Goal: Task Accomplishment & Management: Complete application form

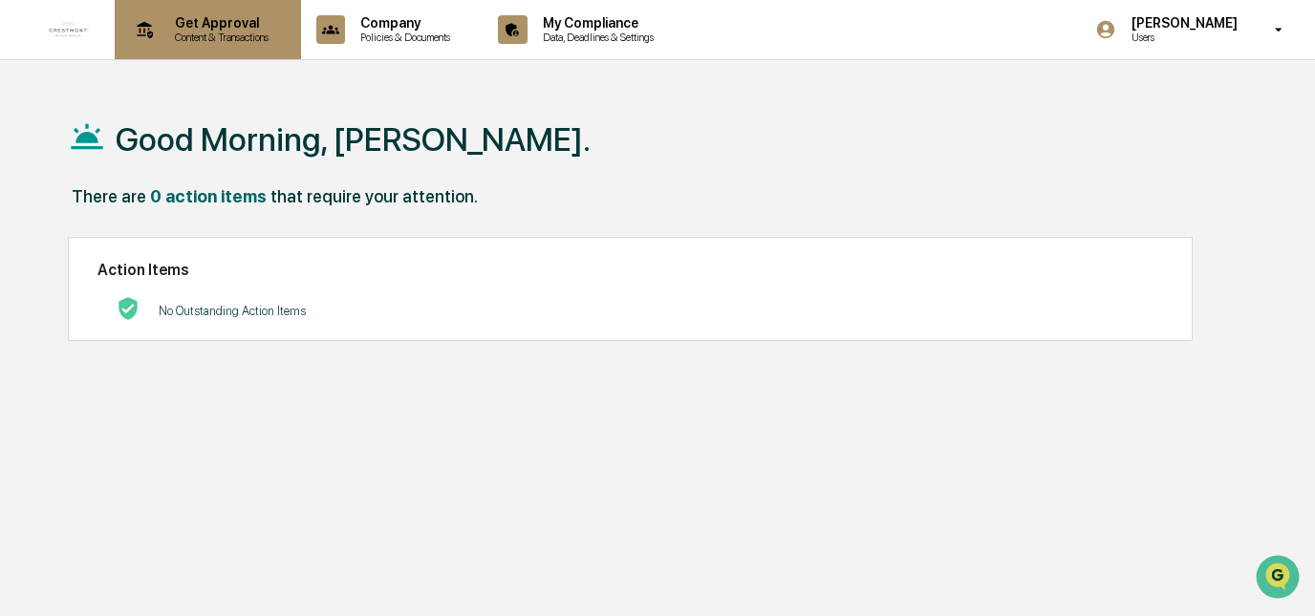
click at [224, 25] on p "Get Approval" at bounding box center [219, 22] width 118 height 15
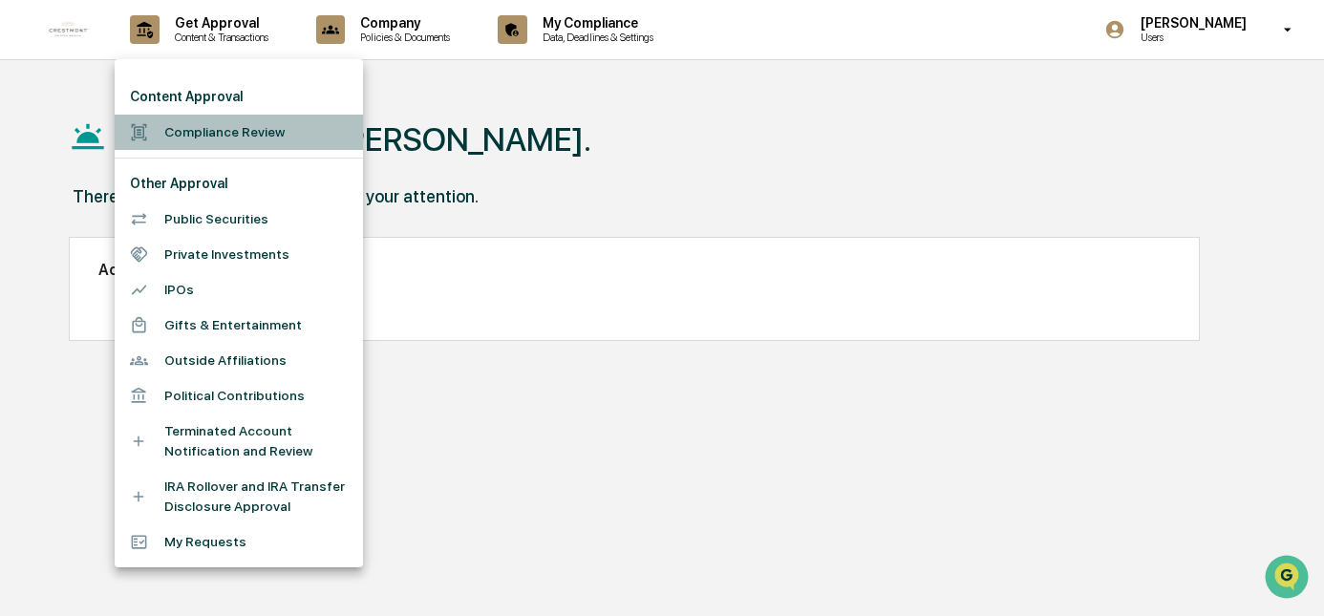
click at [262, 130] on li "Compliance Review" at bounding box center [239, 132] width 248 height 35
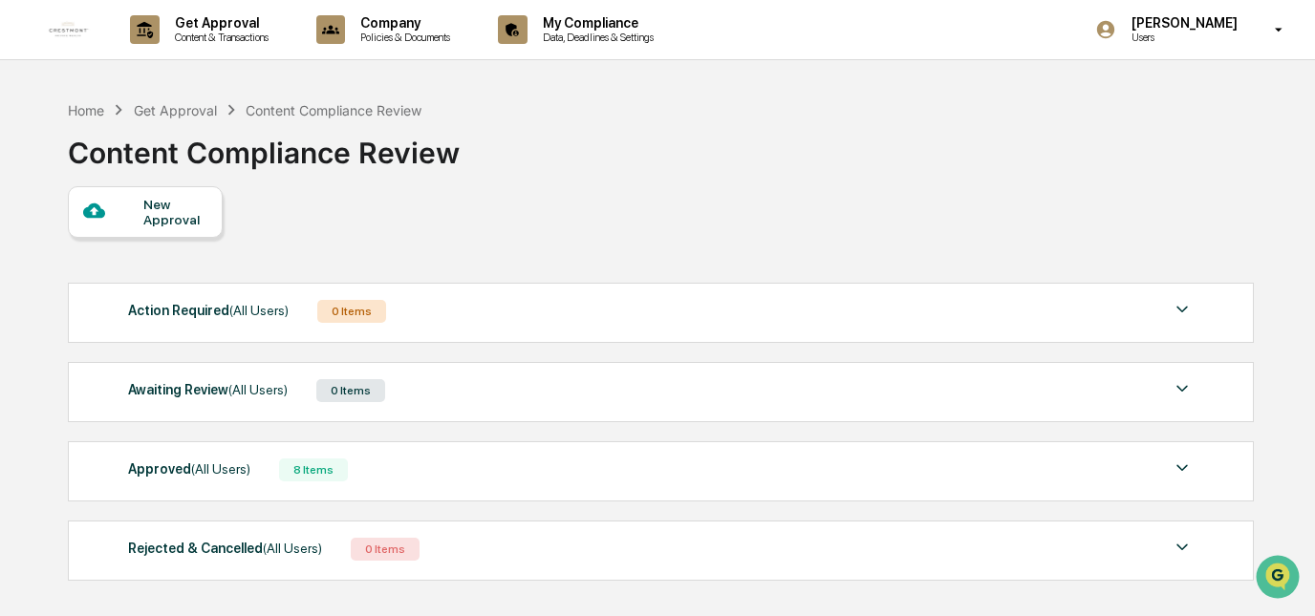
click at [164, 209] on div "New Approval" at bounding box center [175, 212] width 64 height 31
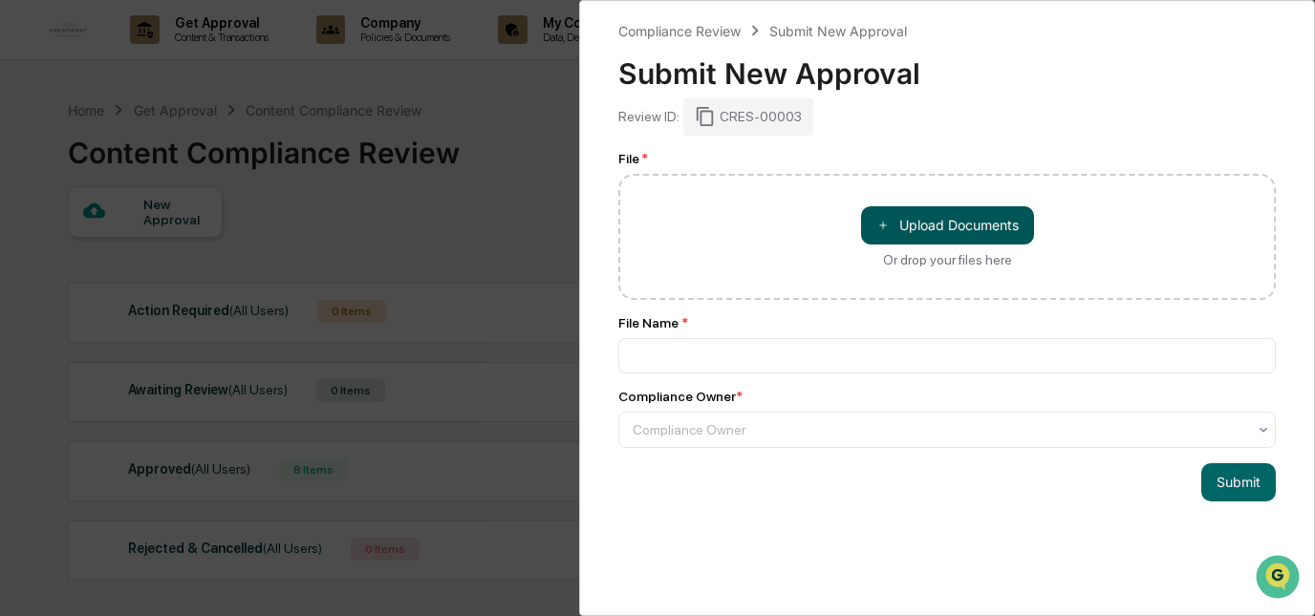
click at [955, 226] on button "＋ Upload Documents" at bounding box center [947, 225] width 173 height 38
type input "**********"
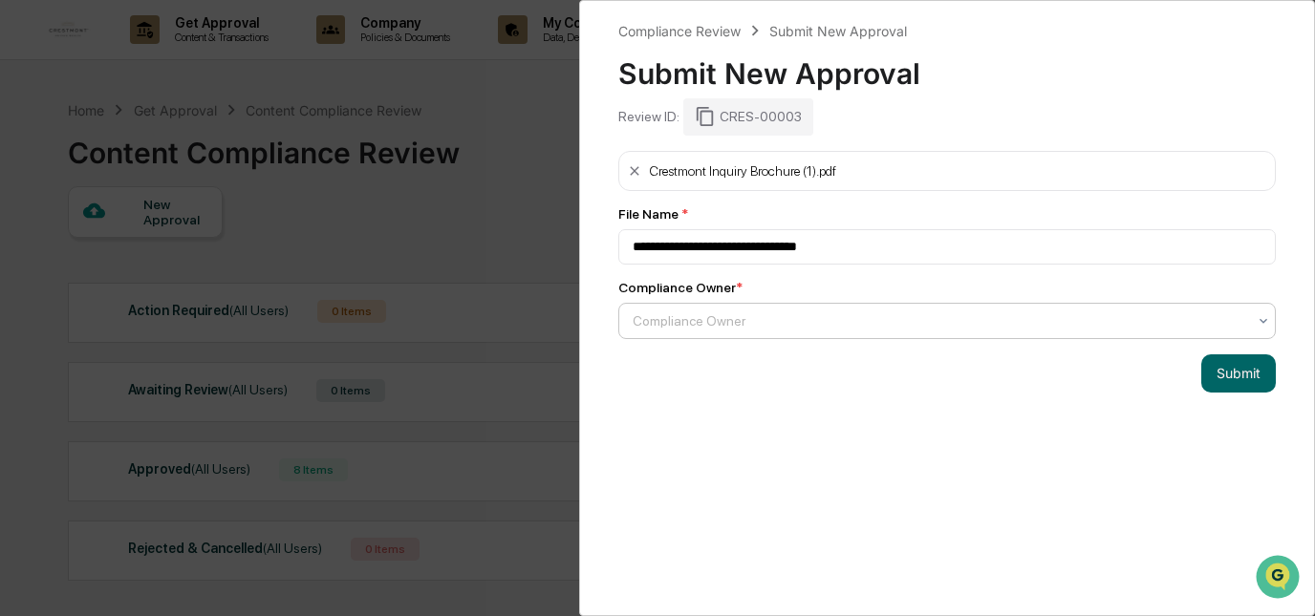
click at [807, 314] on div at bounding box center [939, 321] width 613 height 19
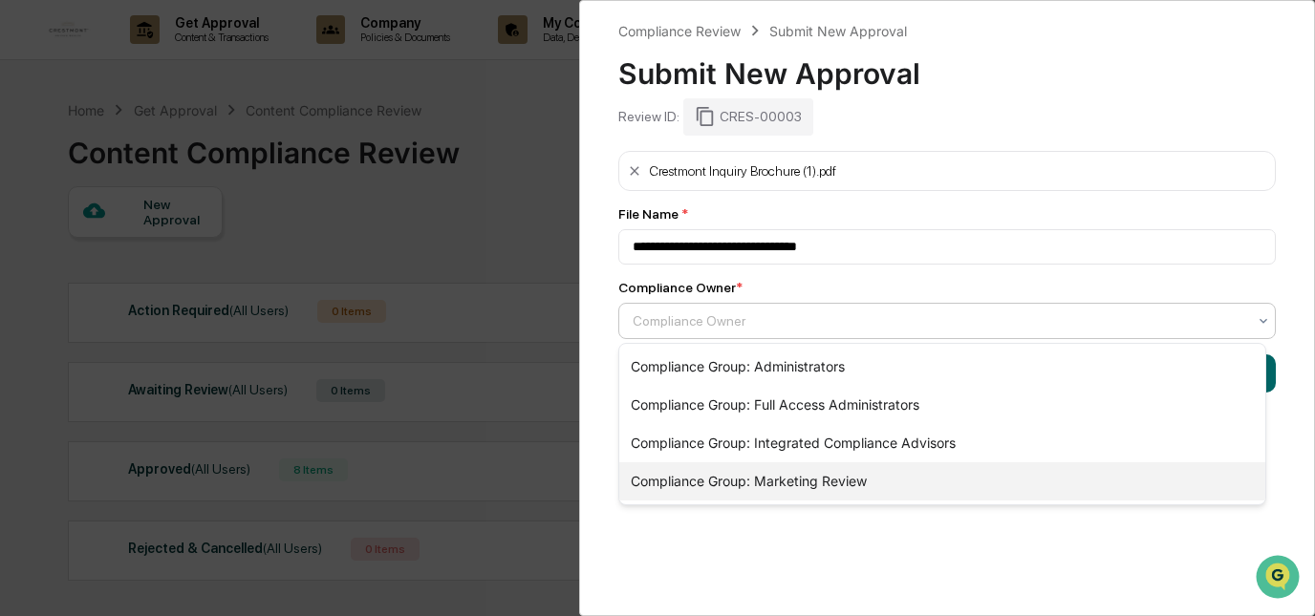
click at [835, 484] on div "Compliance Group: Marketing Review" at bounding box center [942, 482] width 646 height 38
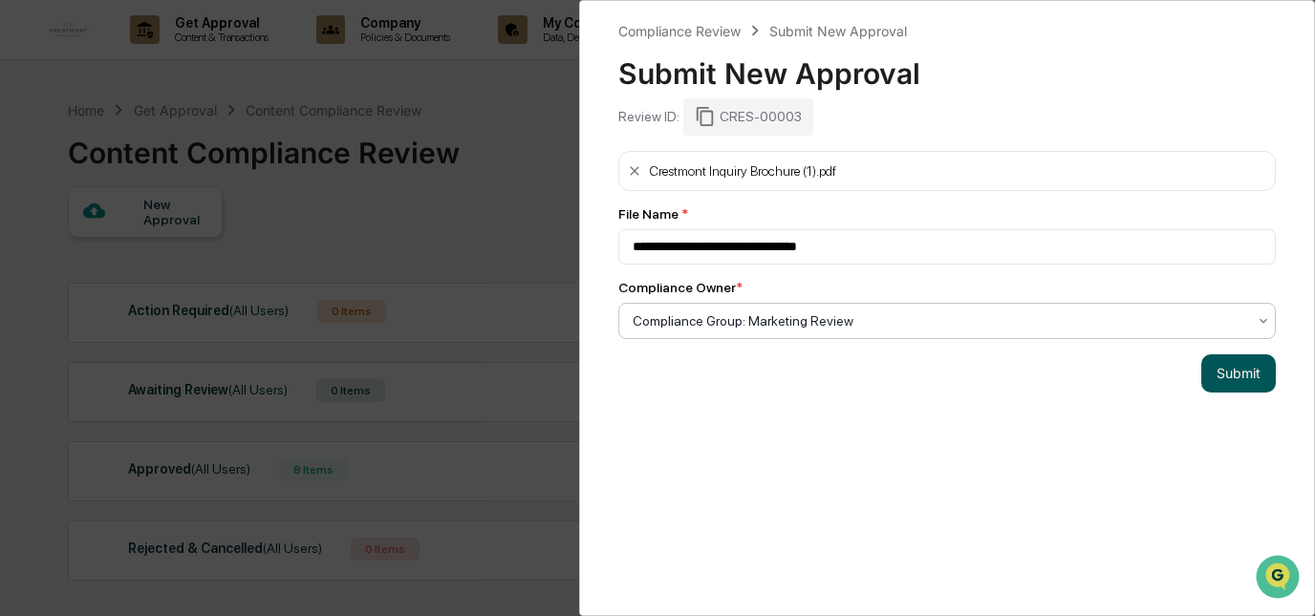
click at [1232, 374] on button "Submit" at bounding box center [1238, 374] width 75 height 38
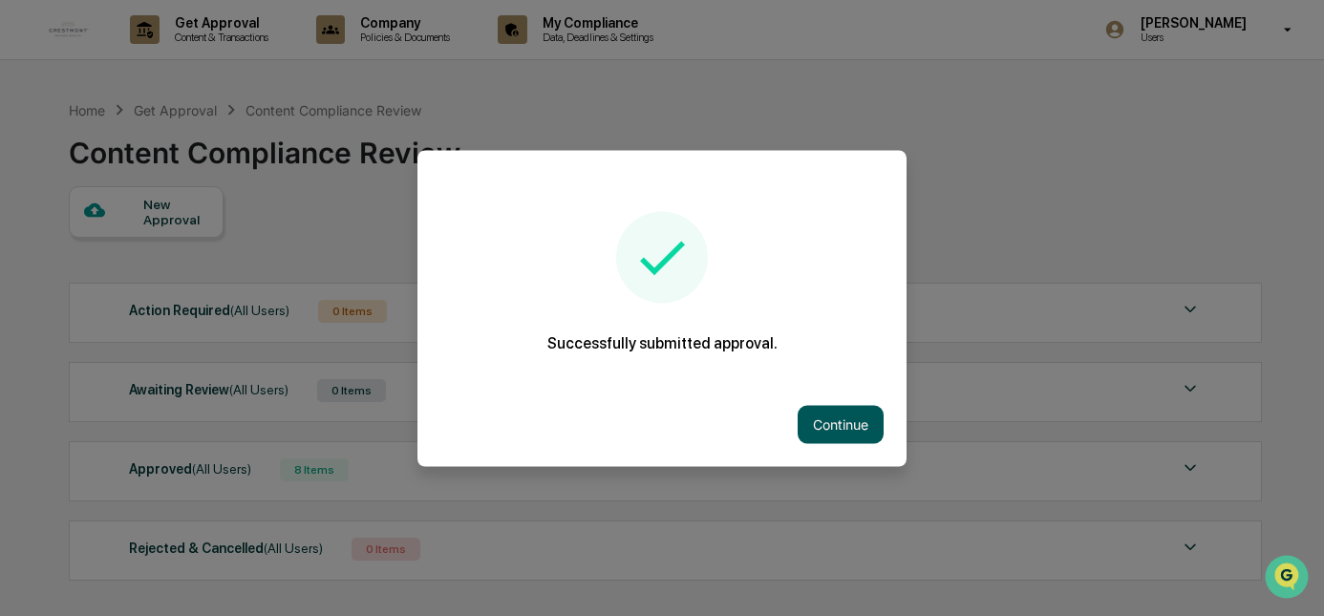
click at [858, 425] on button "Continue" at bounding box center [841, 424] width 86 height 38
